Goal: Task Accomplishment & Management: Manage account settings

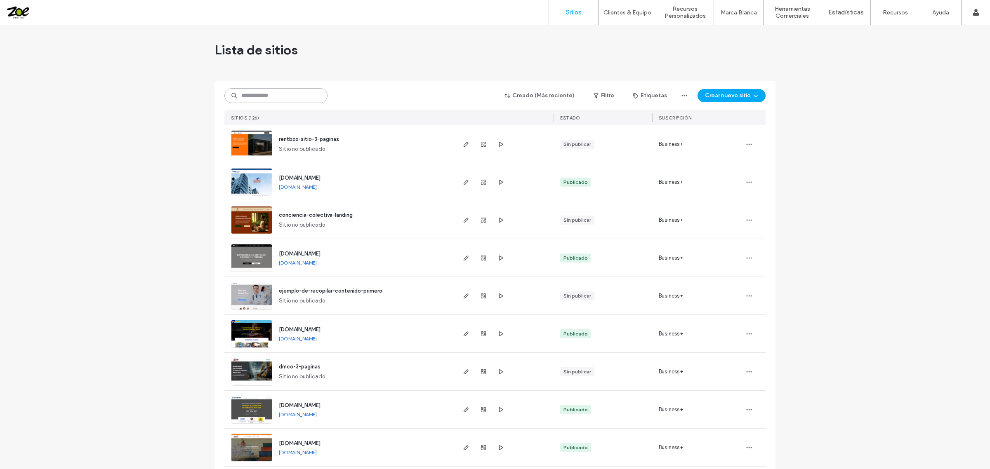
click at [237, 95] on input at bounding box center [275, 95] width 103 height 15
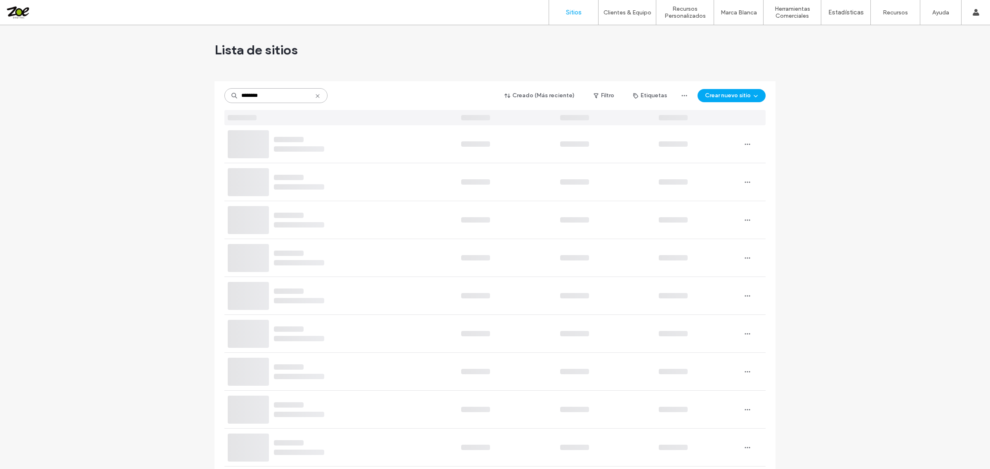
type input "********"
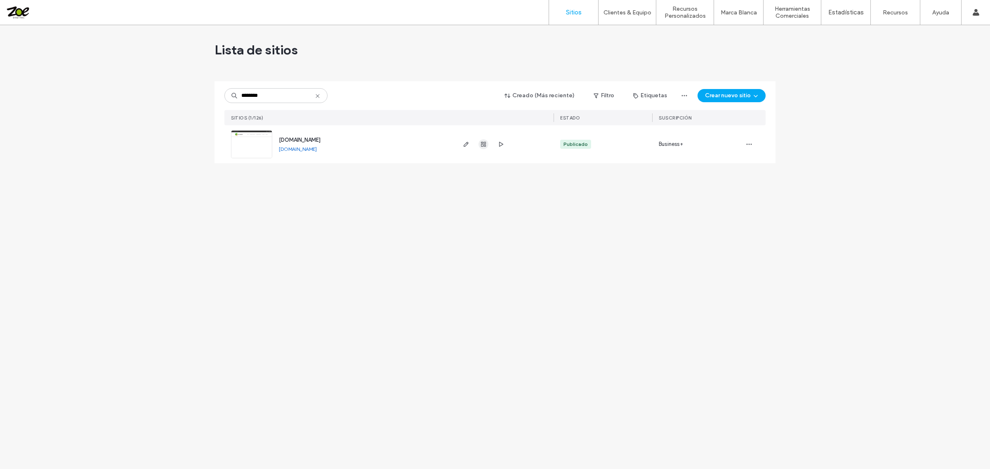
click at [486, 145] on icon "button" at bounding box center [483, 144] width 7 height 7
type input "******"
click at [467, 147] on icon "button" at bounding box center [466, 144] width 7 height 7
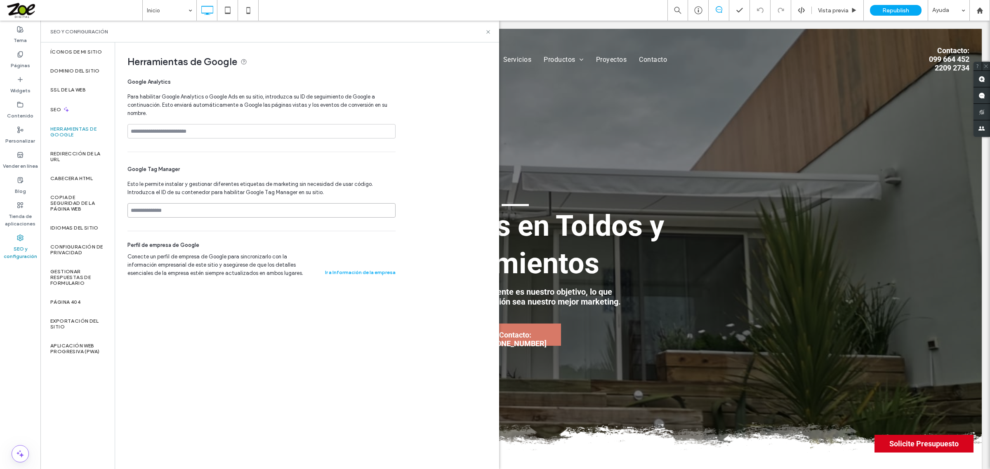
click at [154, 213] on input at bounding box center [261, 210] width 268 height 14
click at [155, 212] on input at bounding box center [261, 210] width 268 height 14
click at [180, 213] on input at bounding box center [261, 210] width 268 height 14
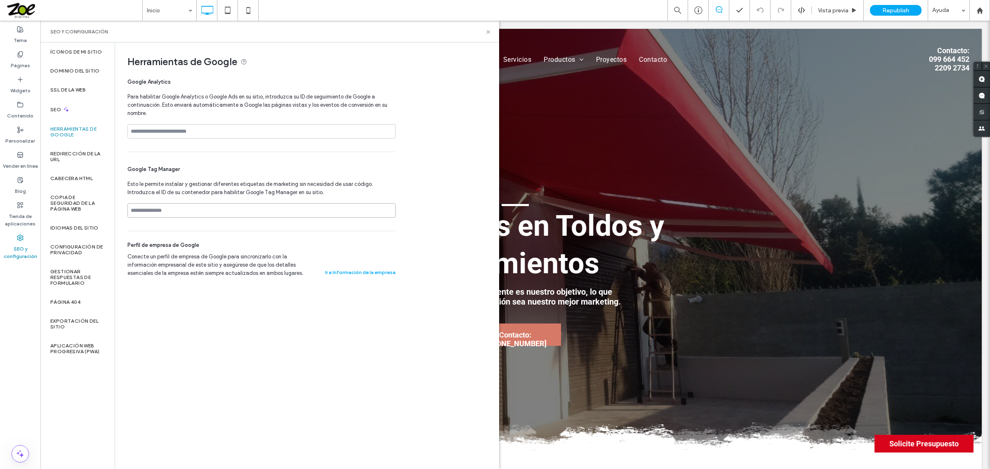
paste input "**********"
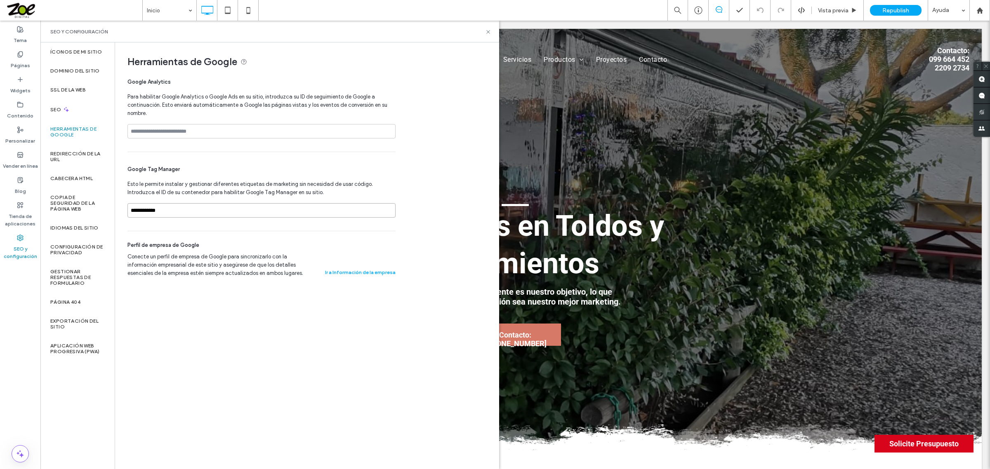
type input "**********"
click at [908, 11] on div "Republish" at bounding box center [896, 10] width 52 height 11
click at [908, 9] on div "Republish" at bounding box center [896, 10] width 52 height 11
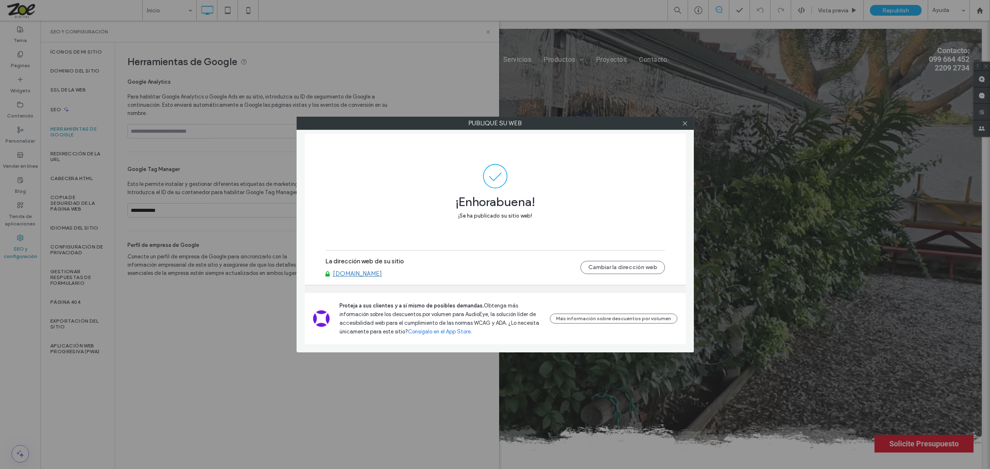
click at [689, 125] on div at bounding box center [685, 123] width 12 height 12
click at [687, 125] on icon at bounding box center [685, 123] width 6 height 6
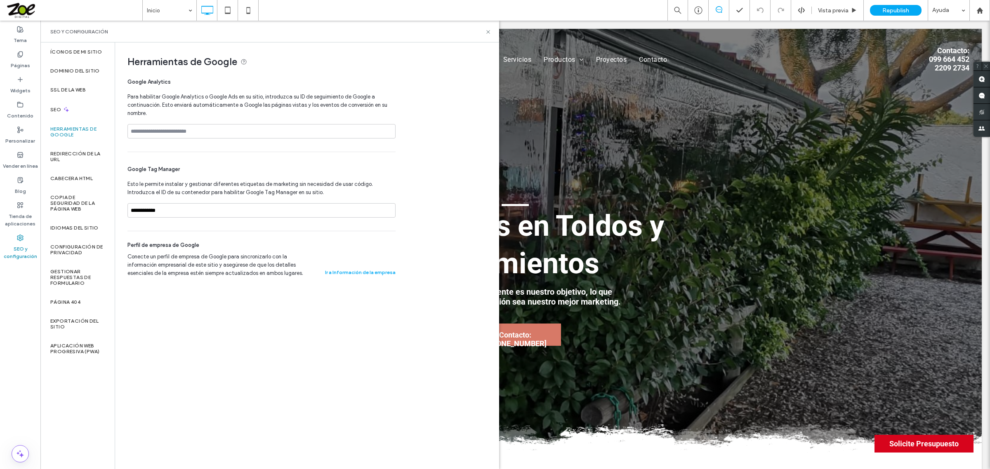
click at [18, 8] on span at bounding box center [74, 10] width 136 height 16
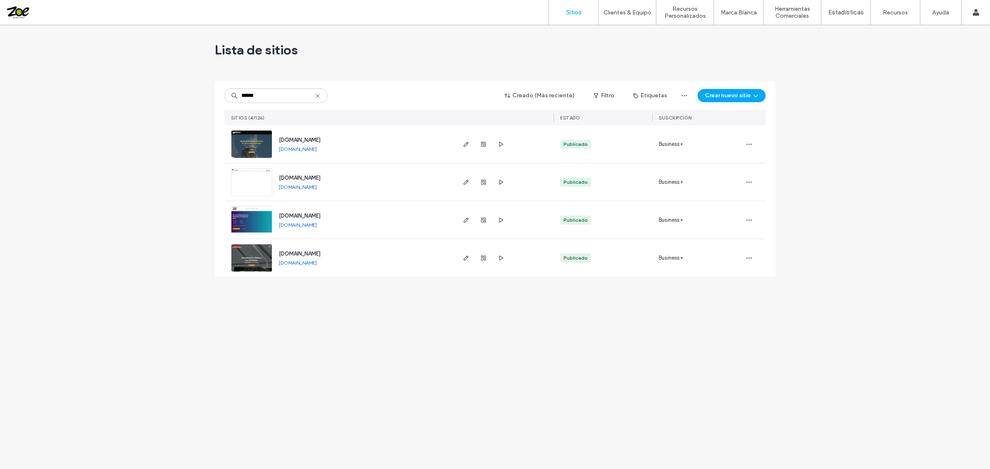
type input "******"
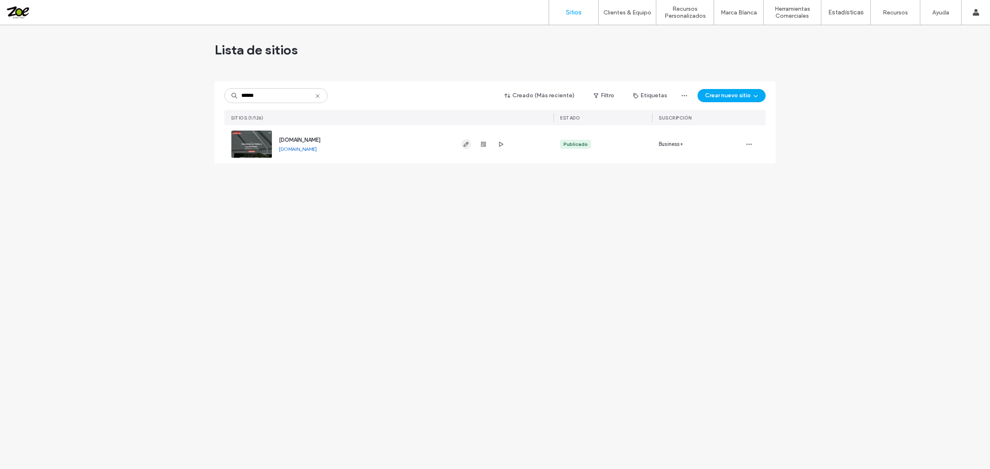
click at [471, 145] on span "button" at bounding box center [466, 144] width 10 height 10
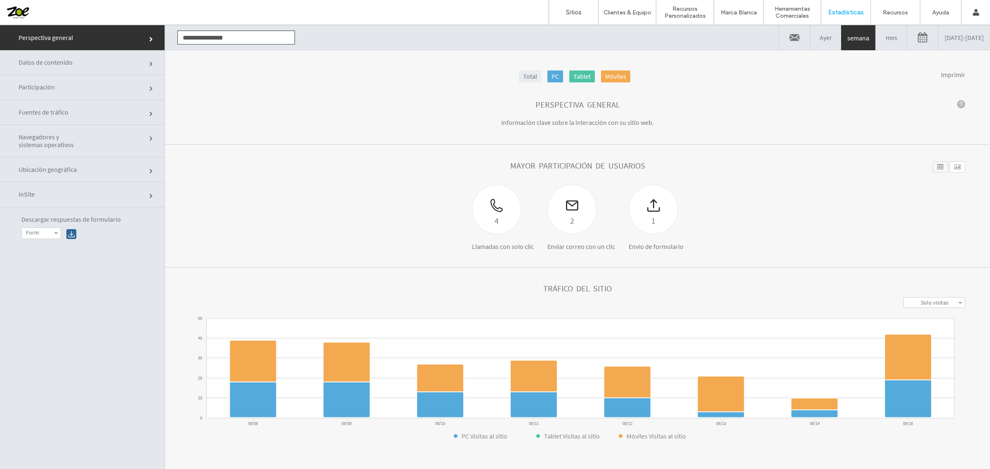
click at [951, 44] on link "[DATE] - [DATE]" at bounding box center [964, 37] width 52 height 25
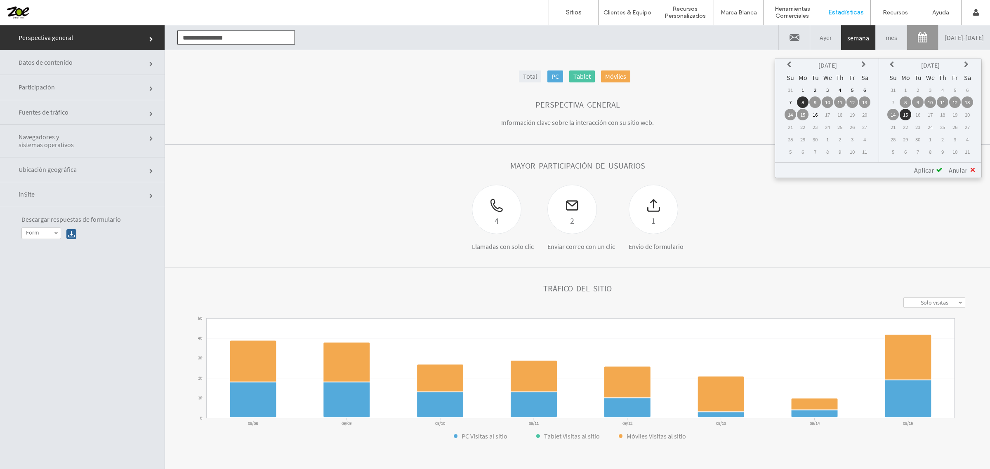
click at [806, 88] on td "1" at bounding box center [803, 90] width 12 height 12
click at [931, 168] on span "Aplicar" at bounding box center [924, 170] width 20 height 8
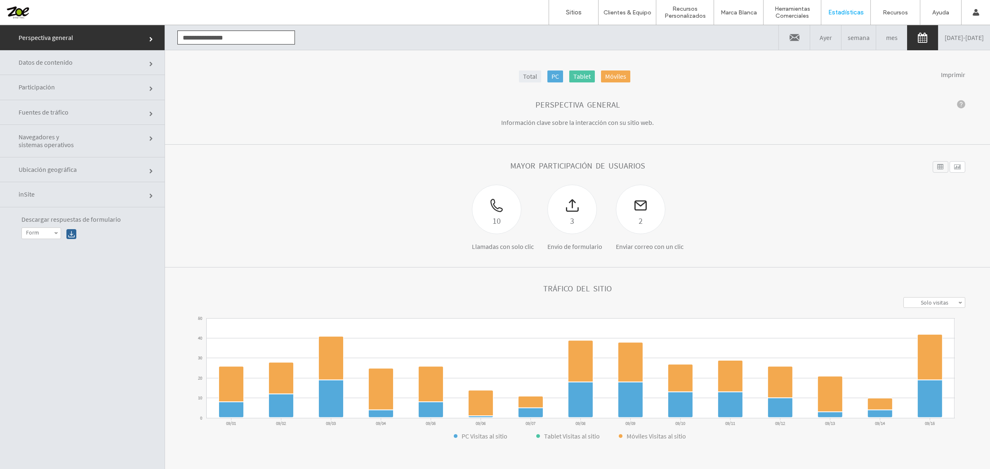
click at [73, 91] on span "Participación" at bounding box center [50, 87] width 62 height 8
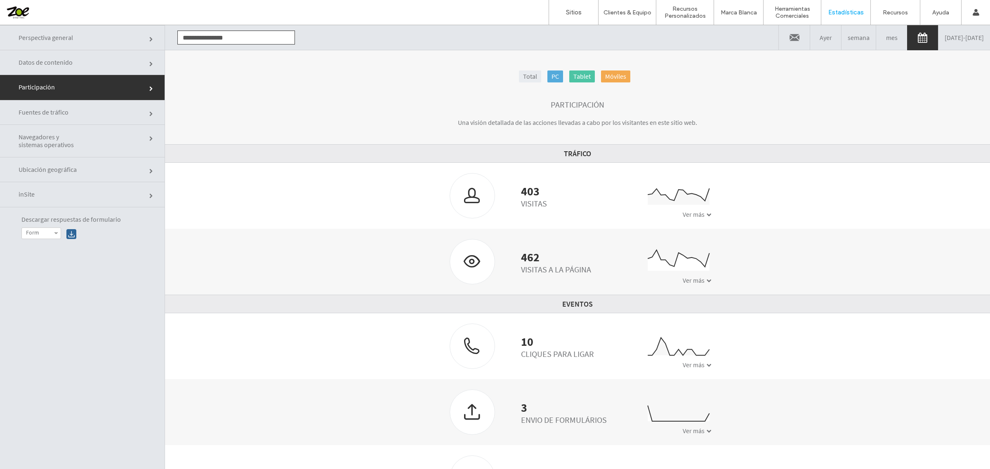
click at [706, 364] on span at bounding box center [708, 365] width 5 height 5
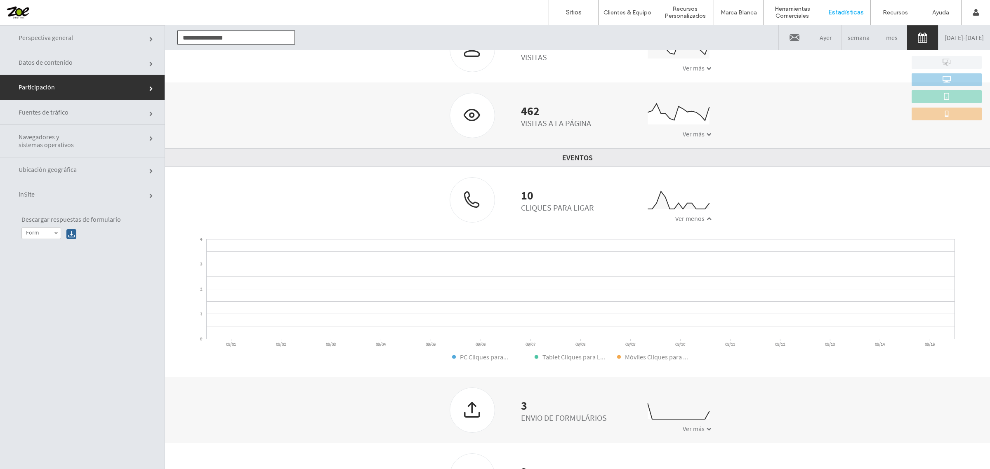
scroll to position [146, 0]
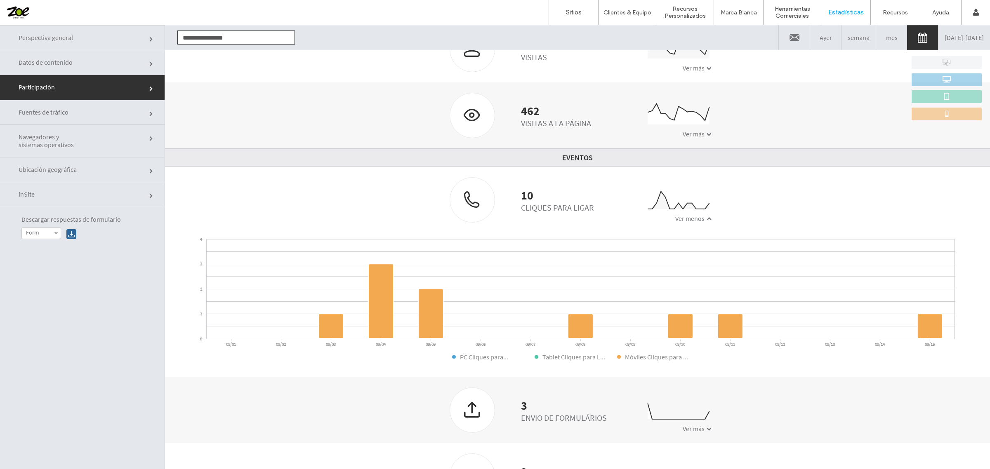
click at [21, 12] on div at bounding box center [53, 12] width 94 height 13
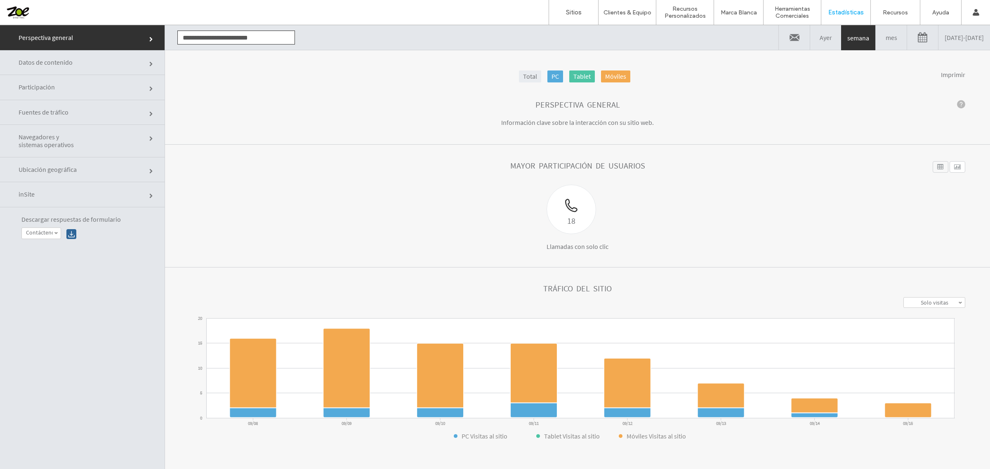
click at [953, 42] on link "09/08/2025 - 09/15/2025" at bounding box center [964, 37] width 52 height 25
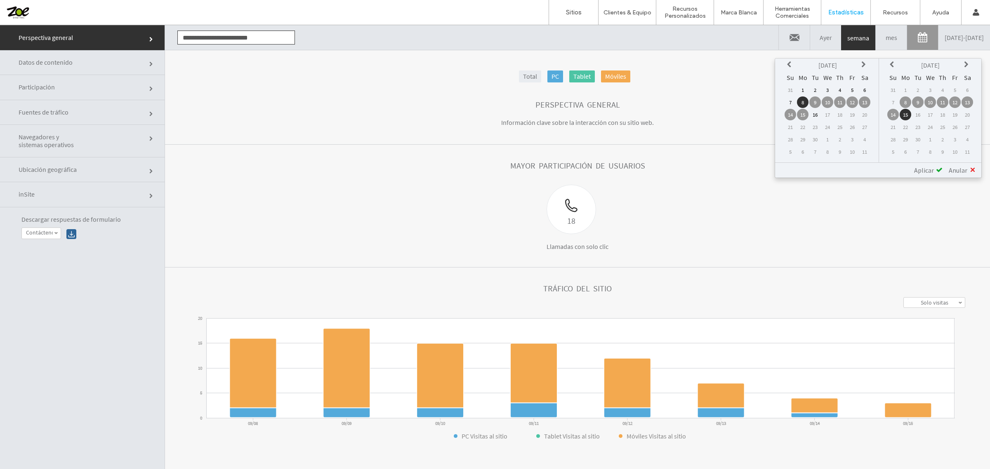
click at [793, 66] on icon at bounding box center [790, 64] width 7 height 7
click at [792, 126] on td "17" at bounding box center [790, 127] width 12 height 12
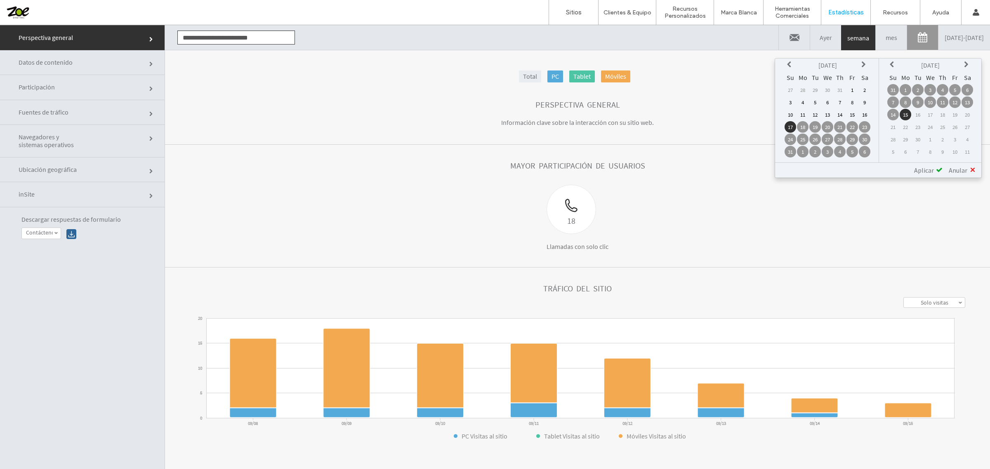
click at [919, 166] on span "Aplicar" at bounding box center [924, 170] width 20 height 8
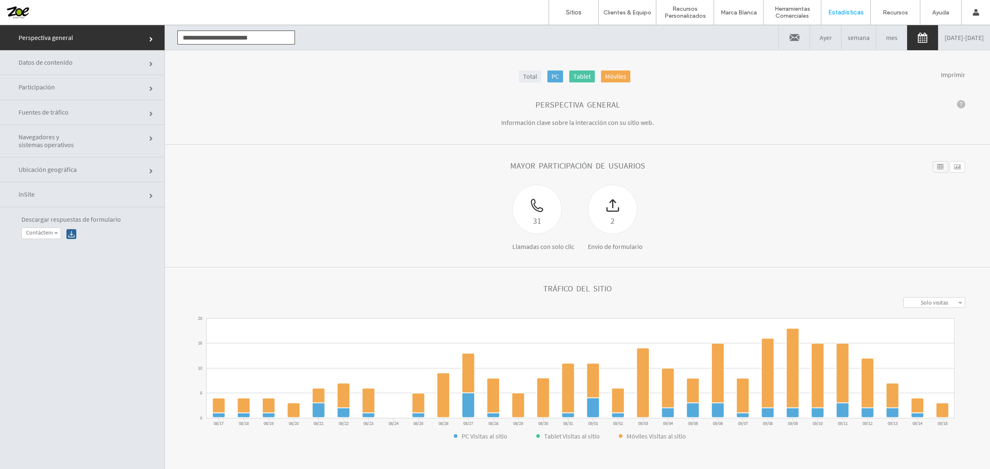
click at [102, 92] on link "Participación" at bounding box center [82, 87] width 165 height 25
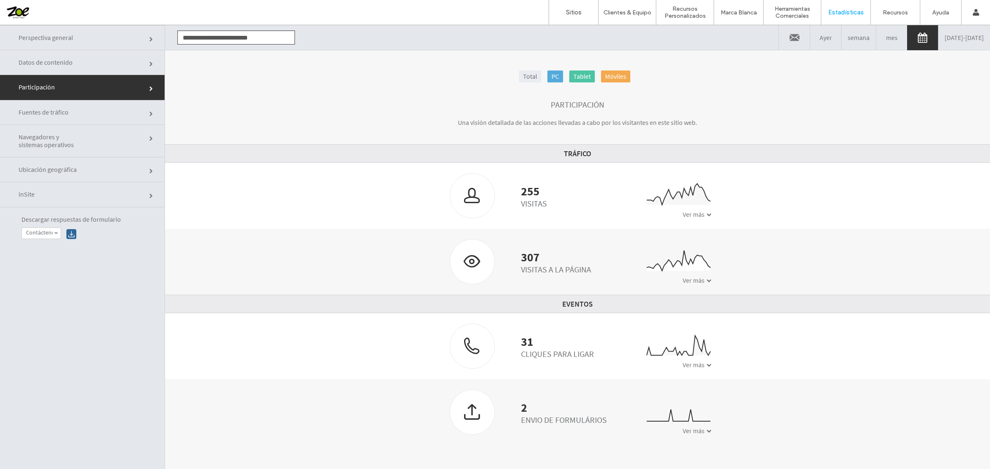
click at [706, 363] on span at bounding box center [708, 365] width 5 height 5
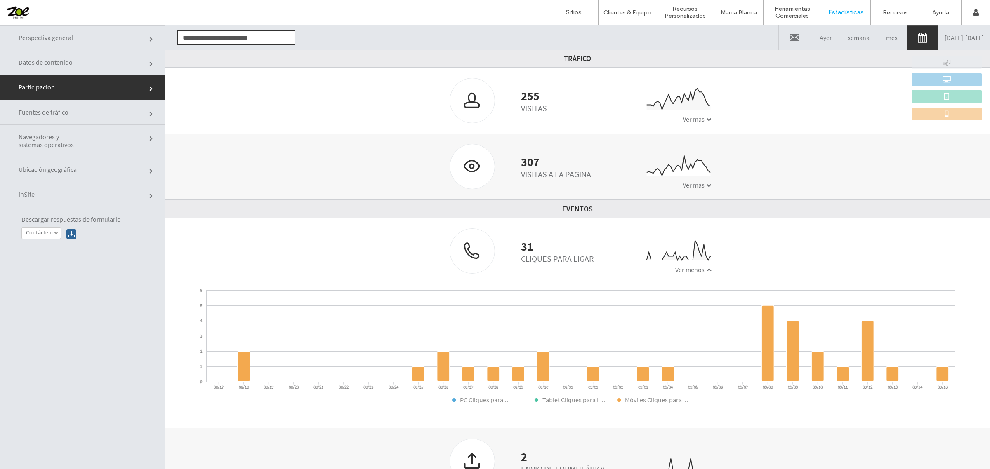
scroll to position [42, 0]
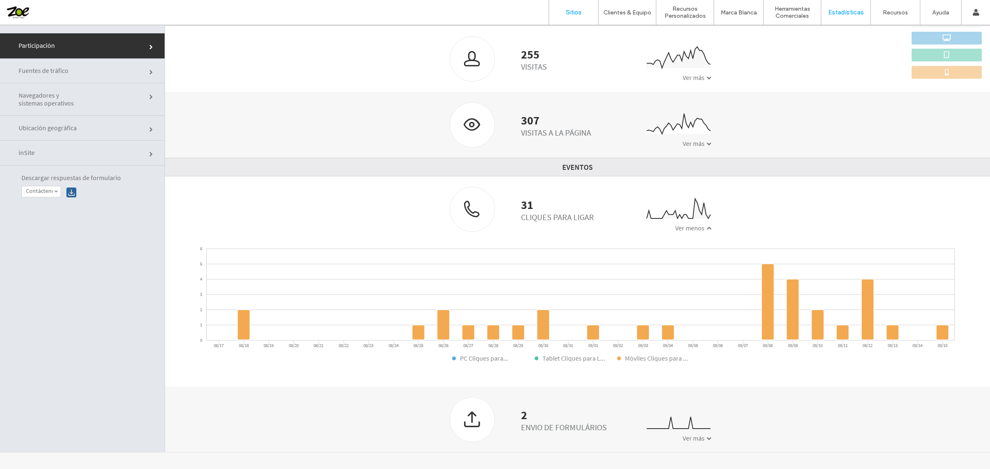
click at [574, 14] on label "Sitios" at bounding box center [574, 12] width 16 height 7
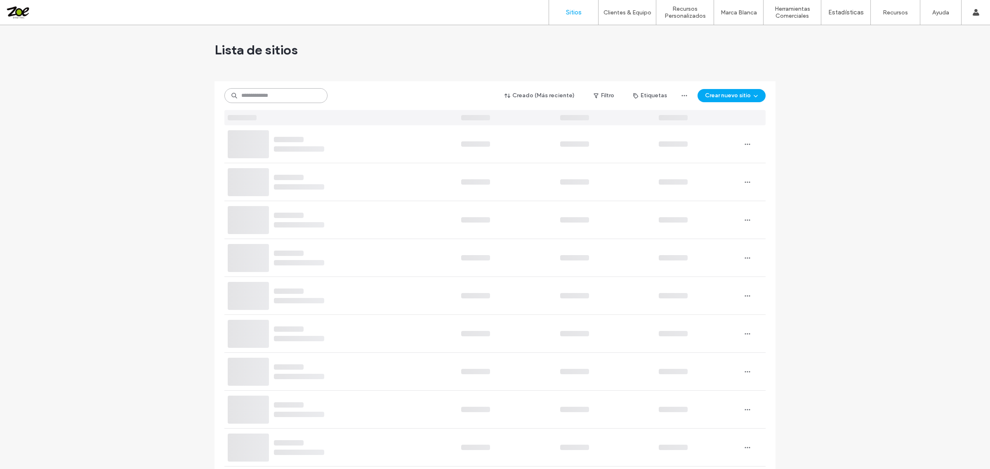
click at [273, 93] on input at bounding box center [275, 95] width 103 height 15
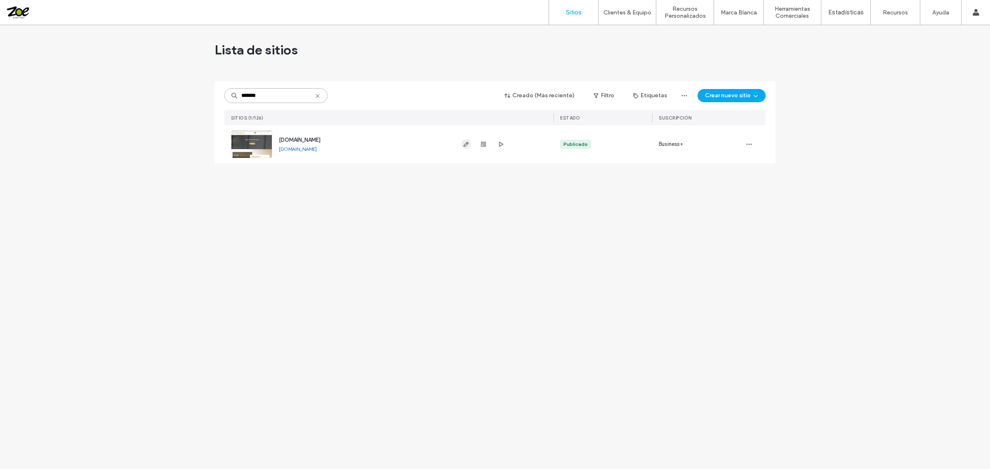
type input "*******"
click at [466, 146] on icon "button" at bounding box center [466, 144] width 7 height 7
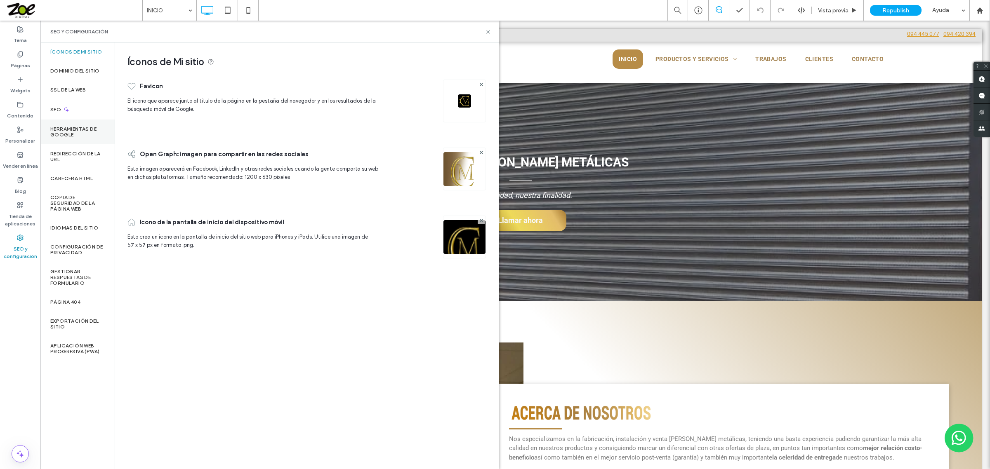
click at [66, 132] on label "Herramientas de Google" at bounding box center [77, 132] width 54 height 12
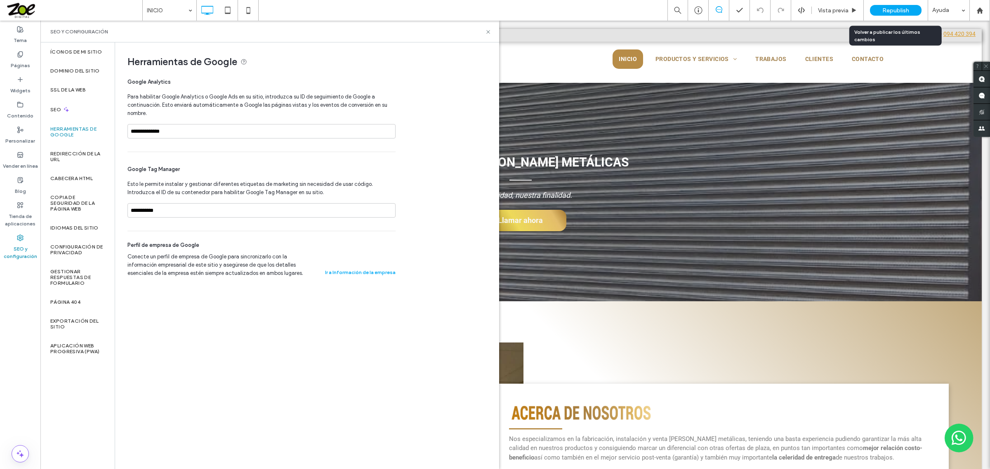
click at [893, 7] on span "Republish" at bounding box center [895, 10] width 27 height 7
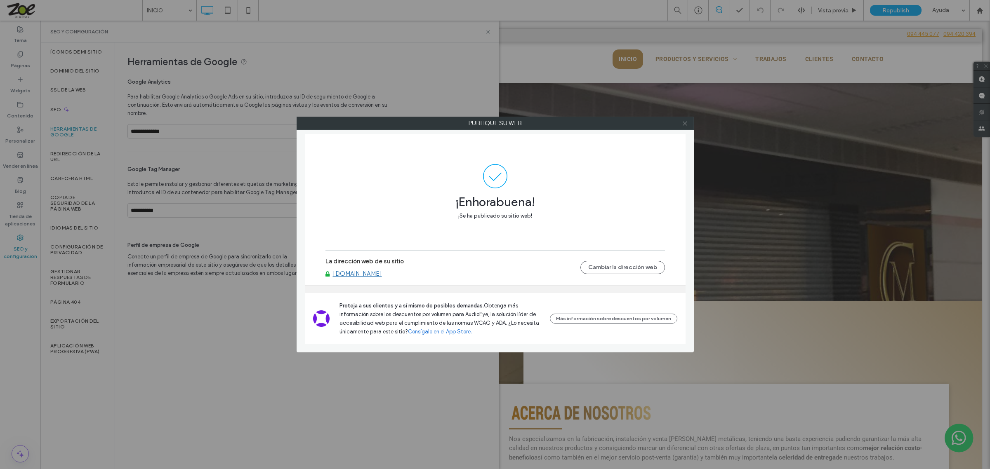
click at [685, 122] on use at bounding box center [685, 123] width 4 height 4
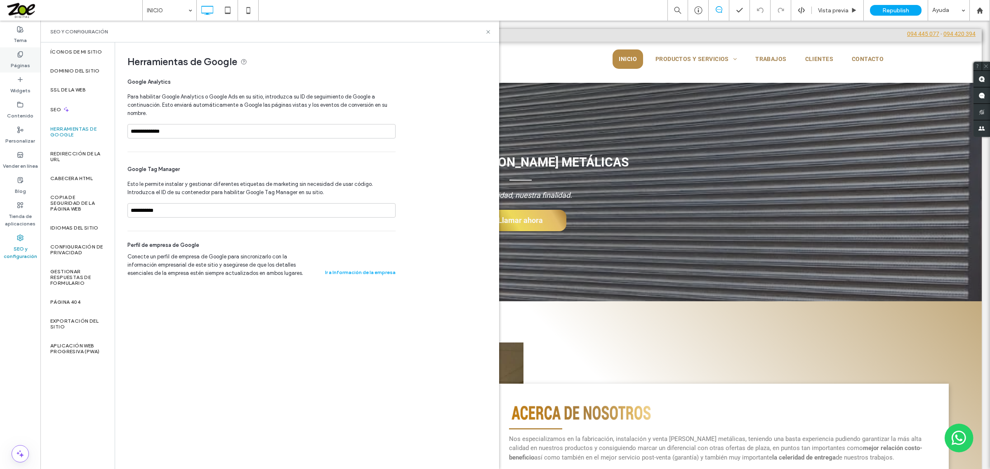
click at [15, 60] on label "Páginas" at bounding box center [20, 64] width 19 height 12
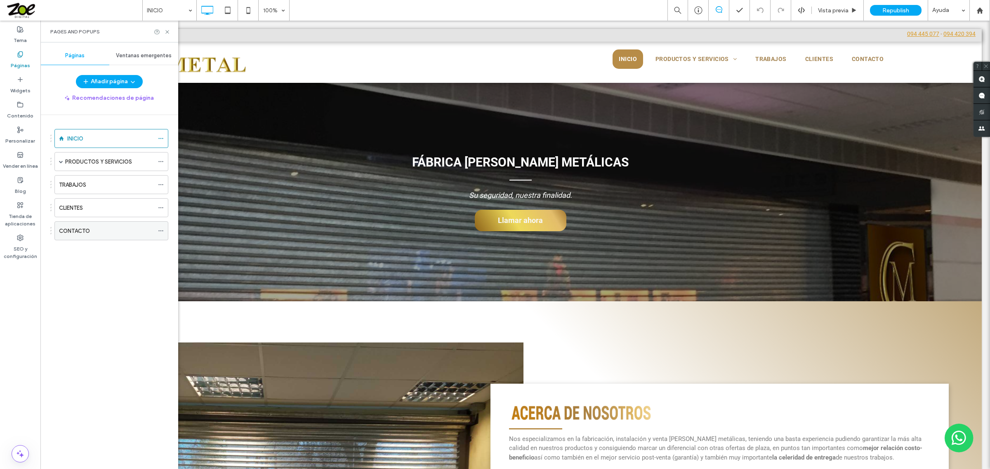
click at [162, 234] on icon at bounding box center [161, 231] width 6 height 6
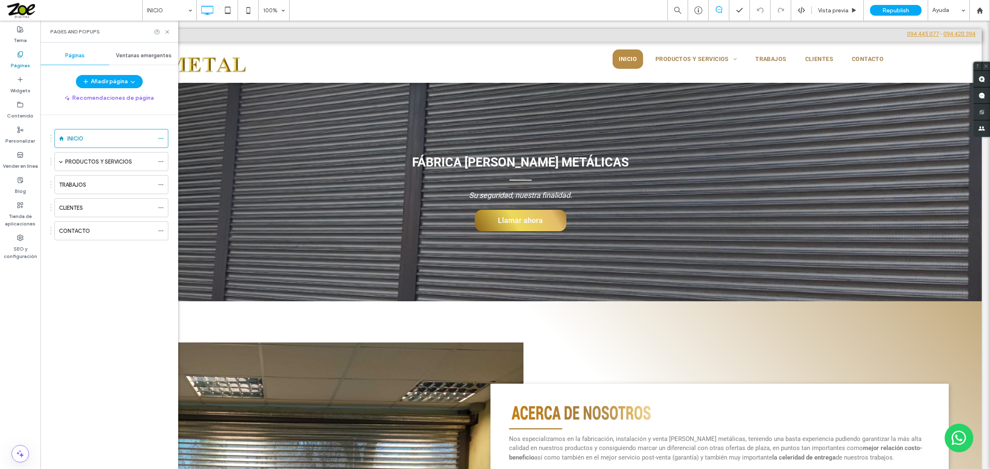
click at [81, 221] on ol "INICIO PRODUCTOS Y SERVICIOS CORTINA MALLA ROMBAL CORTINA MALLA RECTANGULAR COR…" at bounding box center [106, 184] width 124 height 111
click at [79, 227] on label "CONTACTO" at bounding box center [74, 231] width 31 height 14
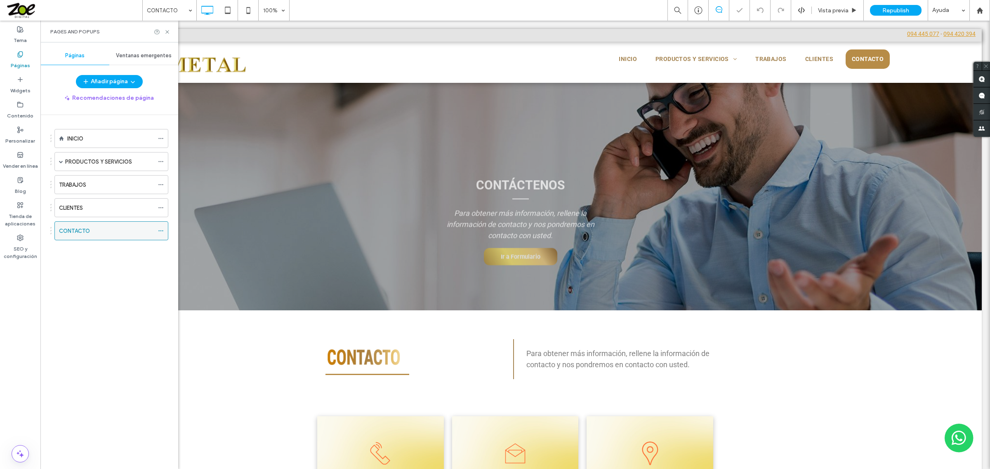
click at [159, 232] on icon at bounding box center [161, 231] width 6 height 6
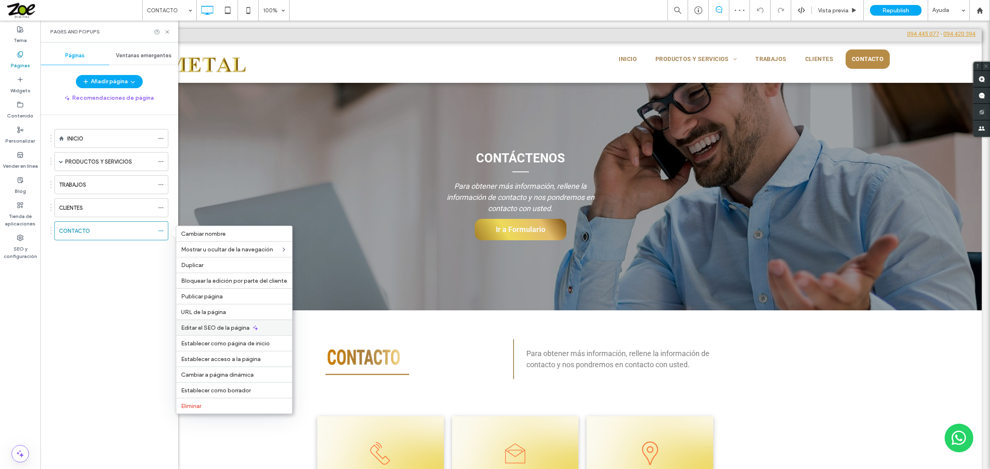
click at [234, 331] on span "Editar el SEO de la página" at bounding box center [215, 328] width 68 height 7
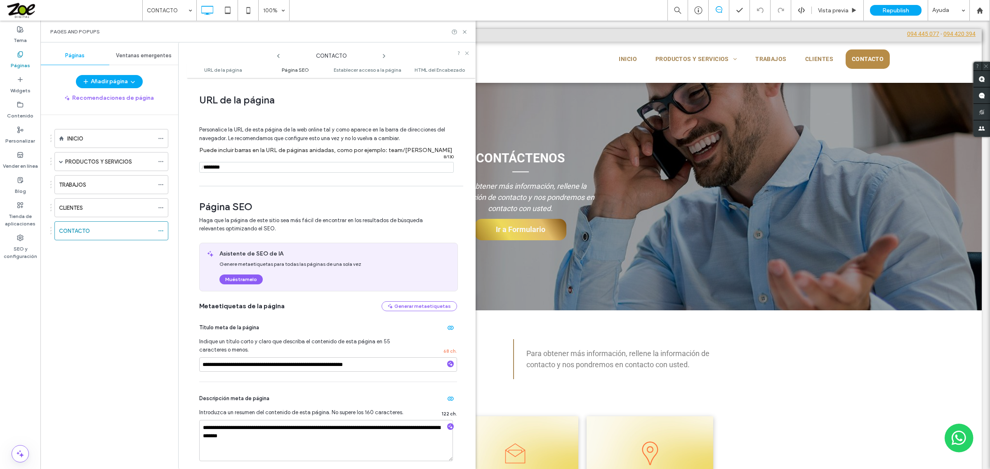
click at [298, 71] on span "Página SEO" at bounding box center [295, 70] width 27 height 6
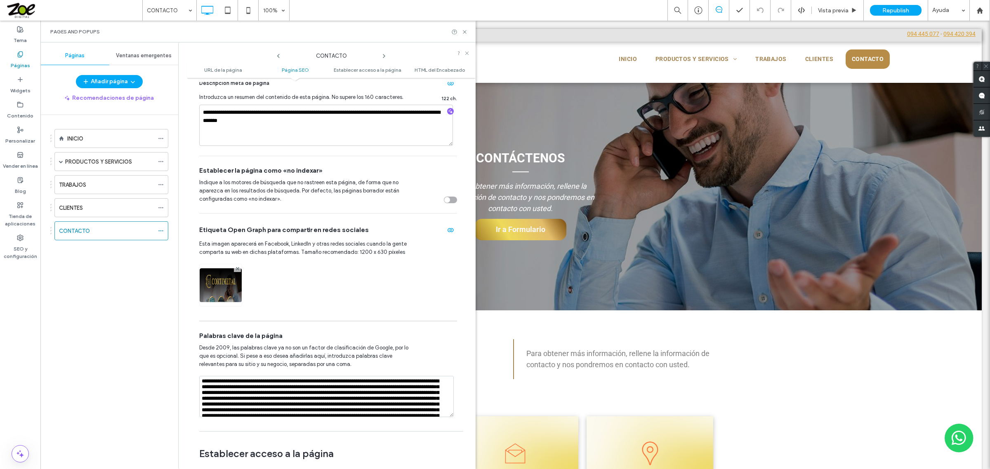
scroll to position [255, 0]
